Goal: Find specific page/section: Find specific page/section

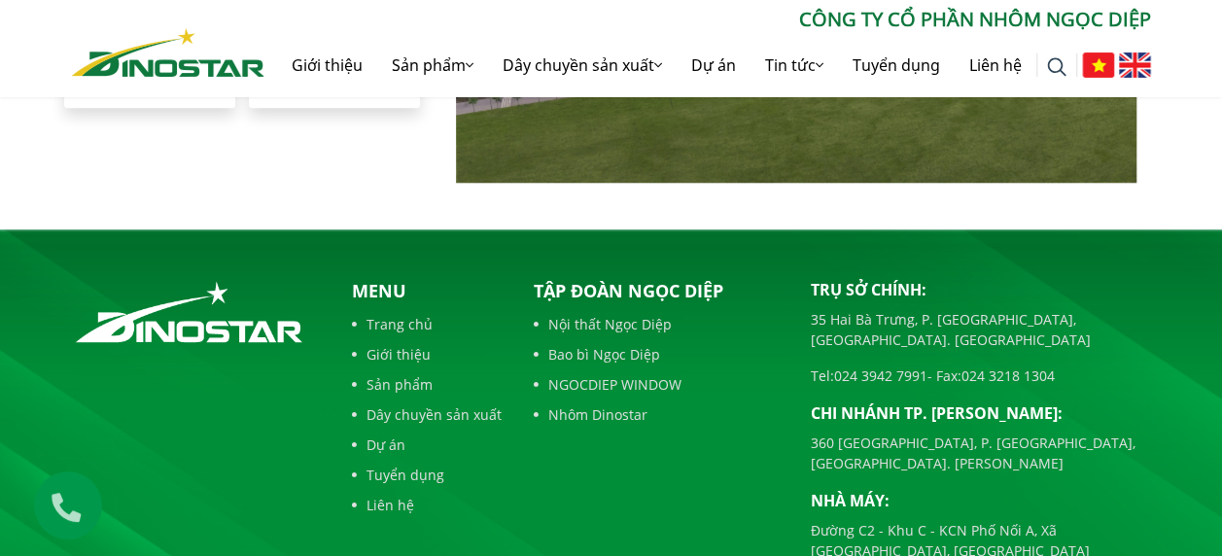
scroll to position [4520, 0]
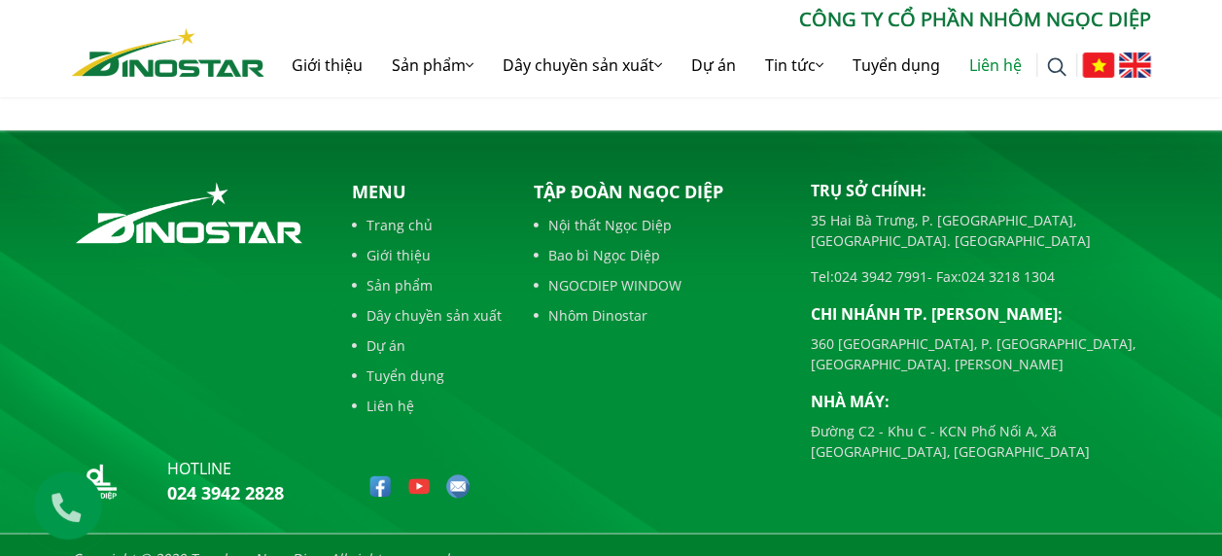
click at [995, 62] on link "Liên hệ" at bounding box center [996, 65] width 82 height 62
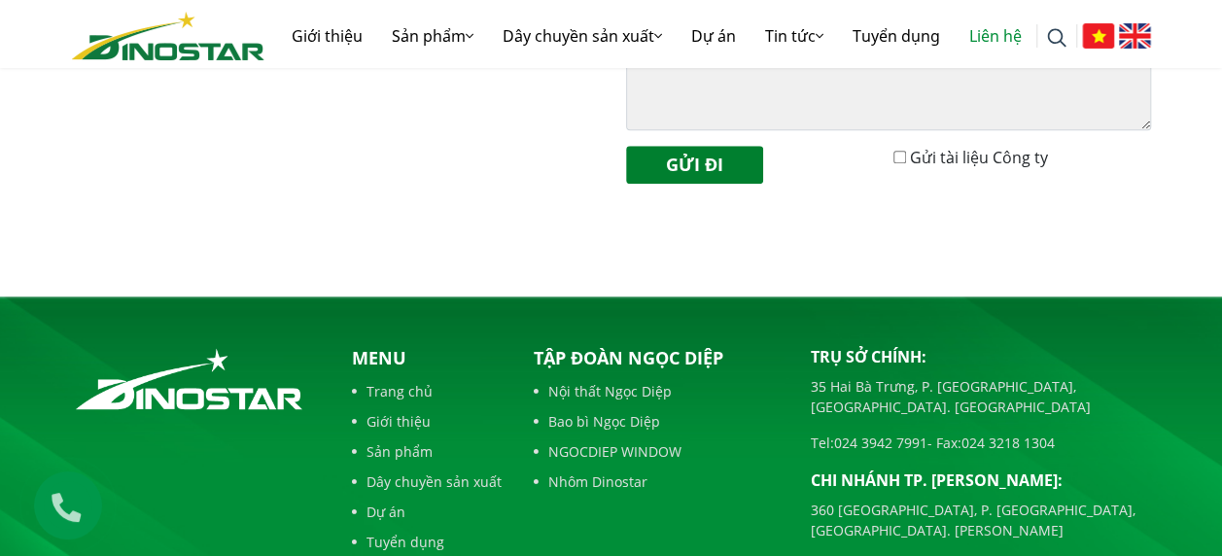
scroll to position [875, 0]
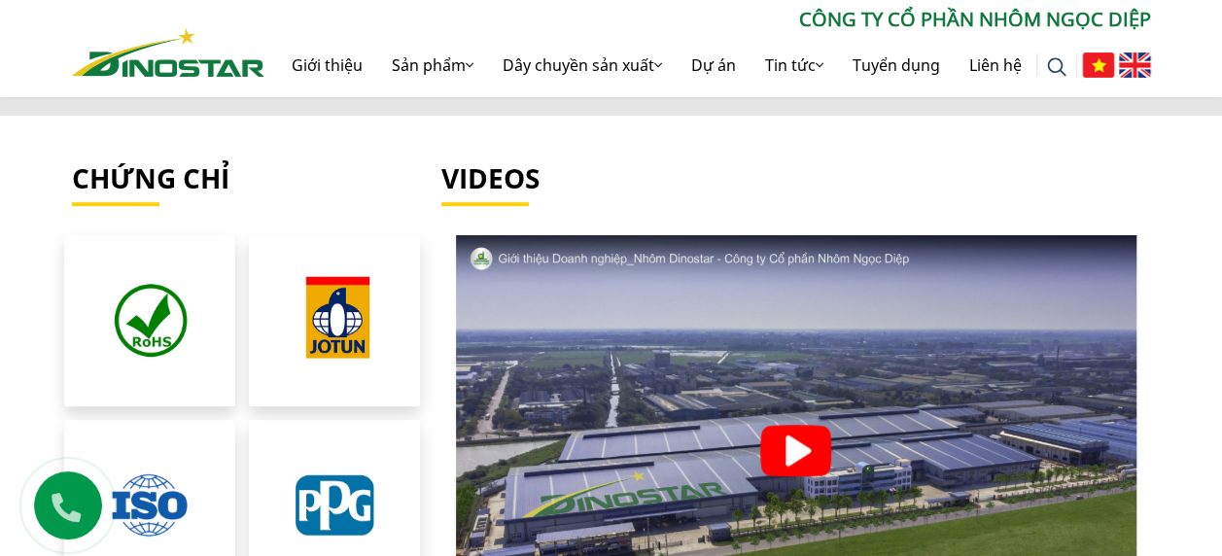
scroll to position [3937, 0]
